Goal: Check status: Check status

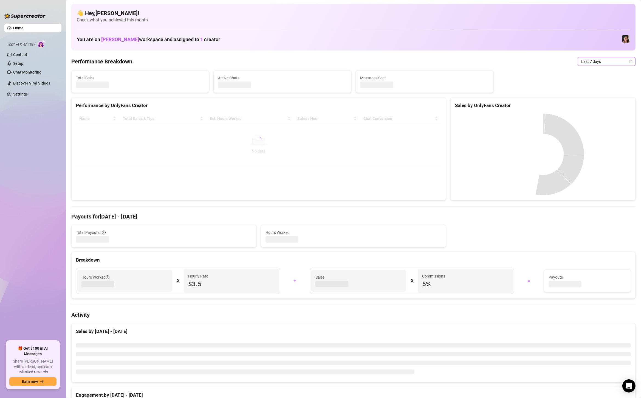
click at [599, 64] on span "Last 7 days" at bounding box center [606, 61] width 51 height 8
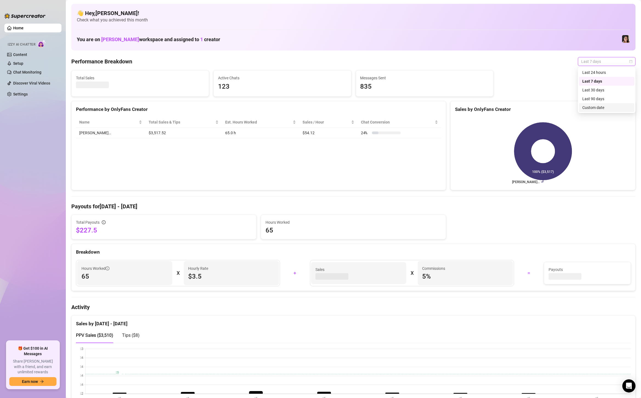
click at [602, 108] on div "Custom date" at bounding box center [606, 107] width 49 height 6
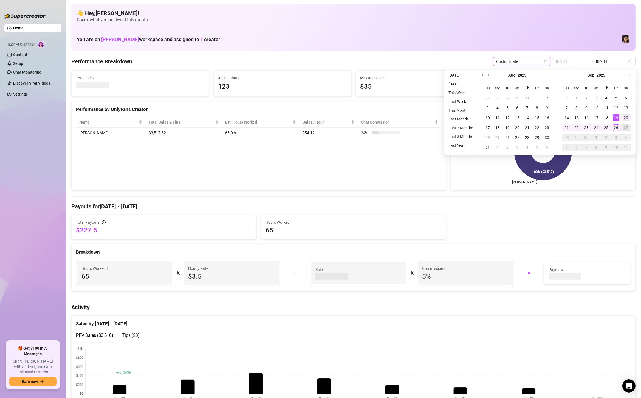
type input "[DATE]"
click at [626, 117] on div "20" at bounding box center [625, 117] width 7 height 7
type input "[DATE]"
click at [614, 128] on div "26" at bounding box center [615, 127] width 7 height 7
type input "[DATE]"
